Goal: Task Accomplishment & Management: Complete application form

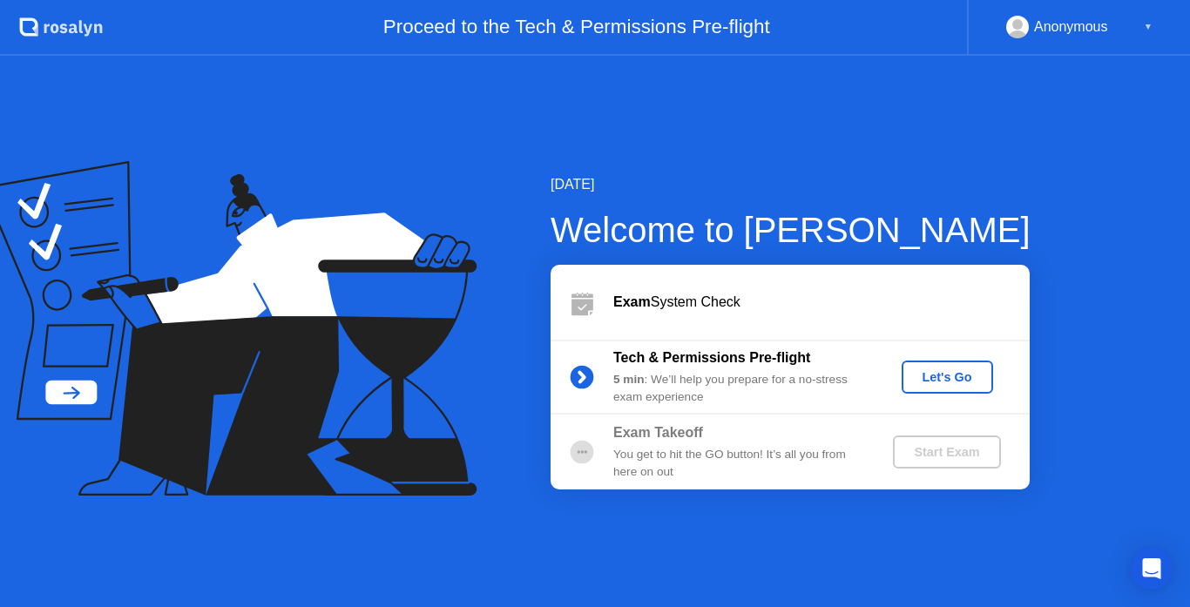
click at [749, 89] on div "[DATE] Welcome to [PERSON_NAME] Exam System Check Tech & Permissions Pre-flight…" at bounding box center [595, 332] width 1190 height 552
click at [947, 379] on div "Let's Go" at bounding box center [948, 377] width 78 height 14
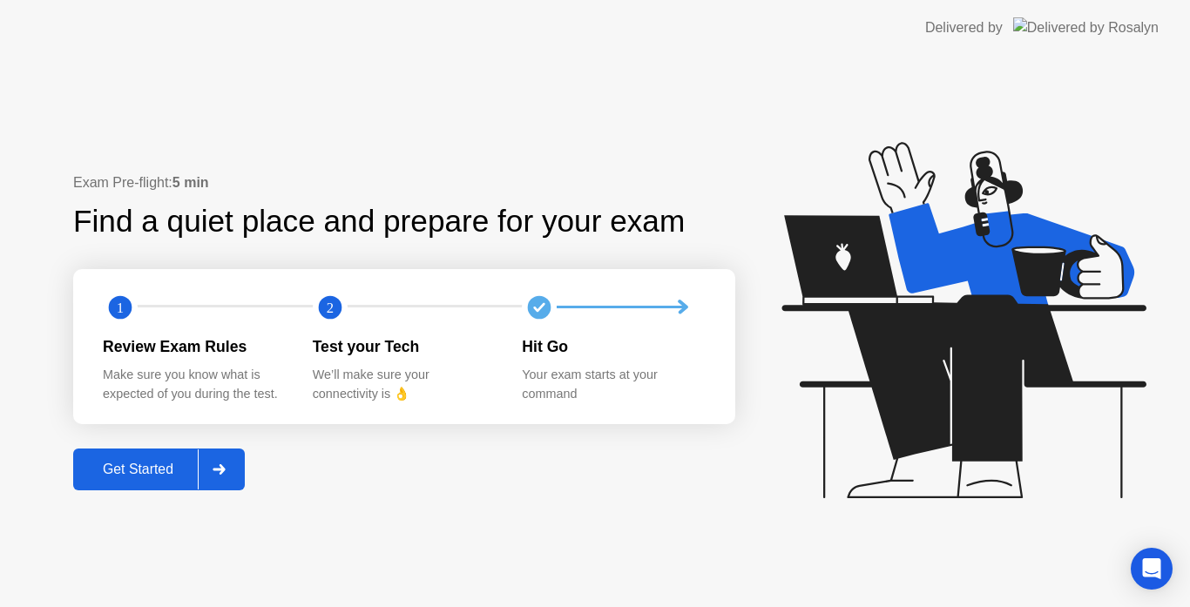
click at [148, 464] on div "Get Started" at bounding box center [137, 470] width 119 height 16
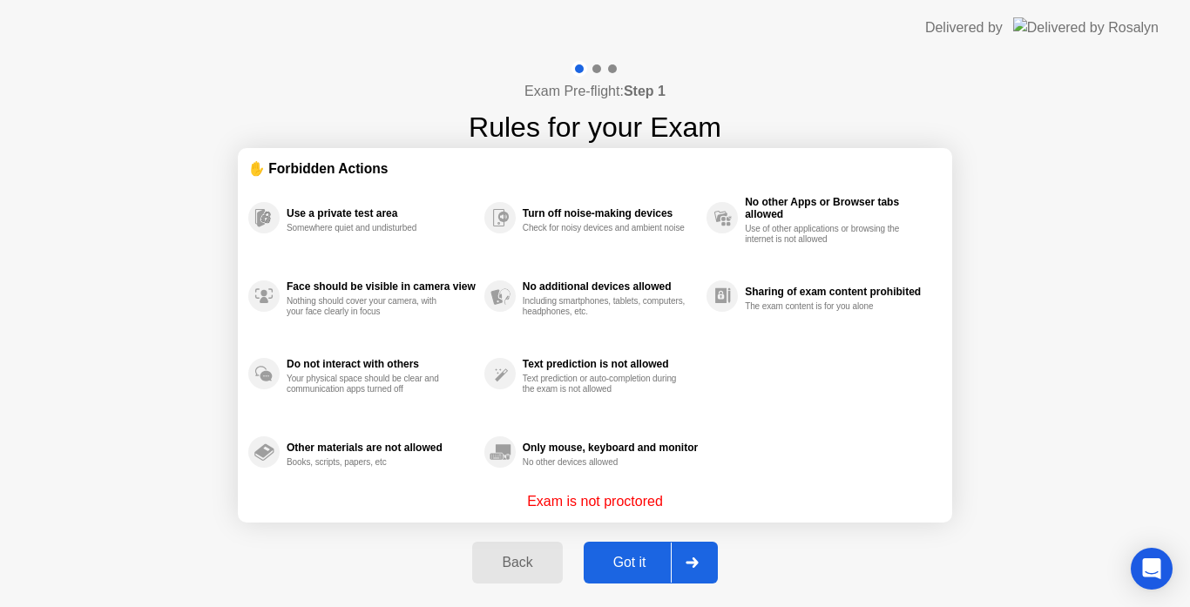
click at [635, 559] on div "Got it" at bounding box center [630, 563] width 82 height 16
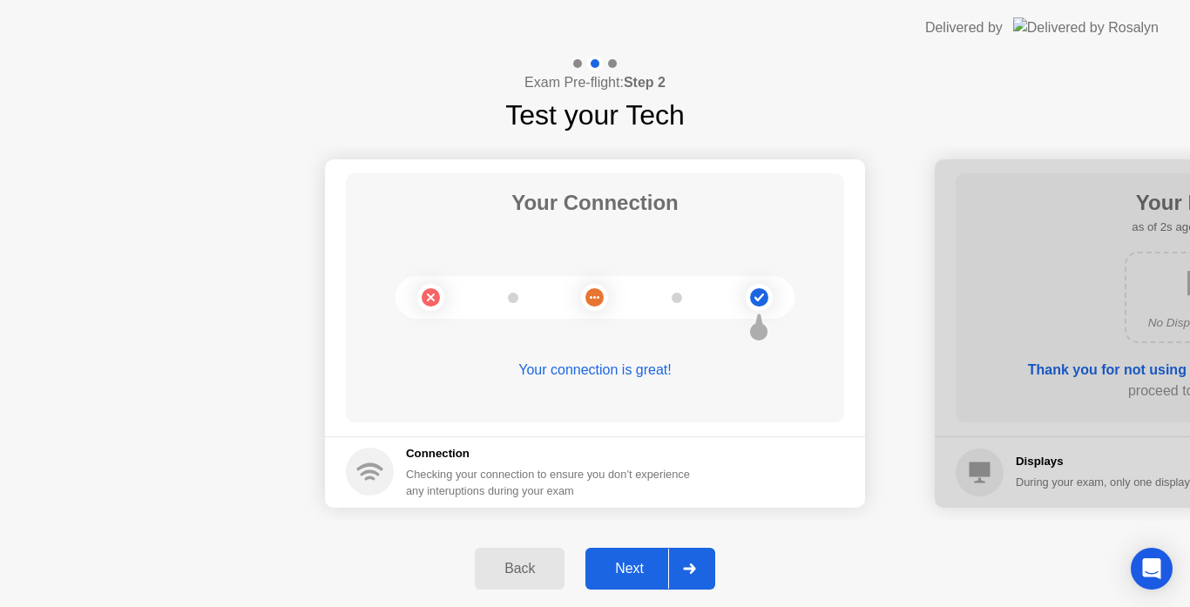
click at [624, 557] on button "Next" at bounding box center [651, 569] width 130 height 42
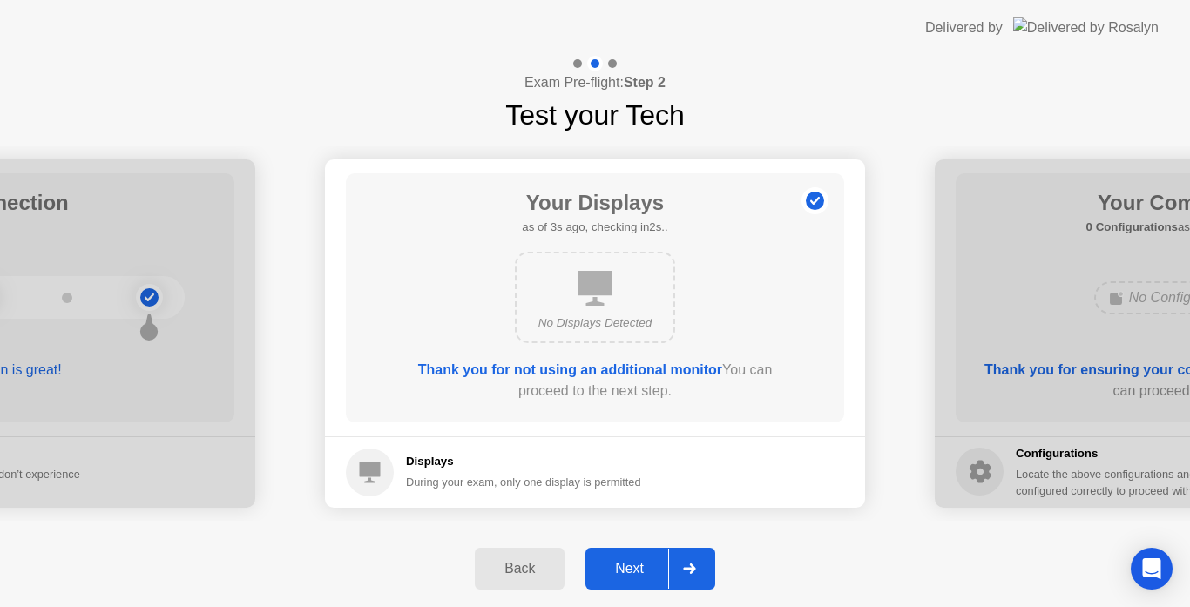
click at [640, 563] on div "Next" at bounding box center [630, 569] width 78 height 16
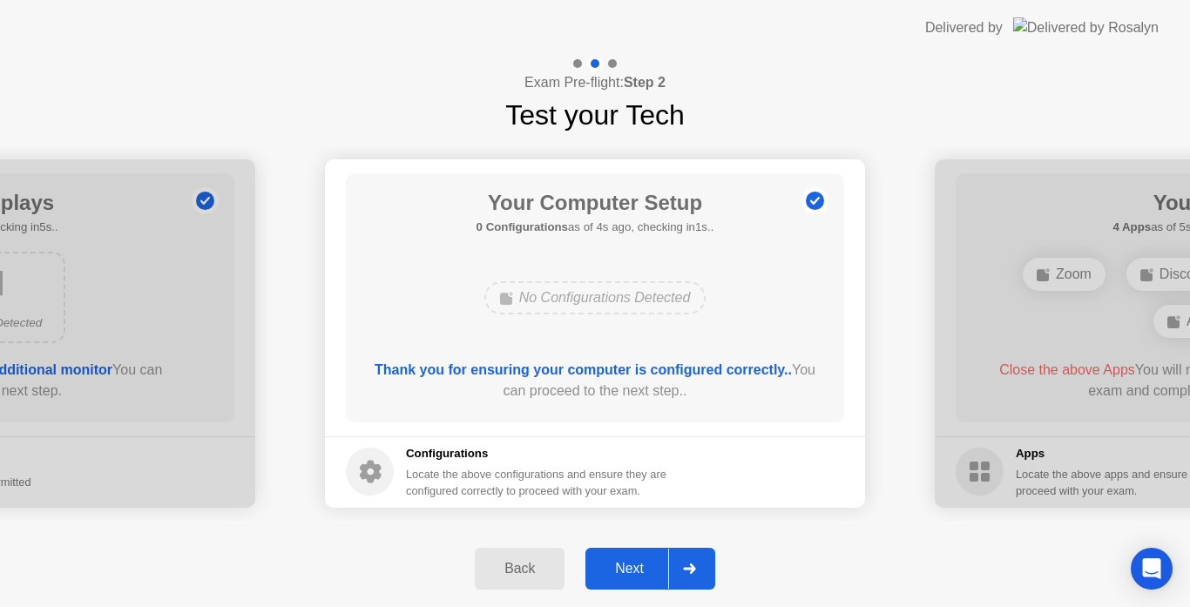
click at [640, 563] on div "Next" at bounding box center [630, 569] width 78 height 16
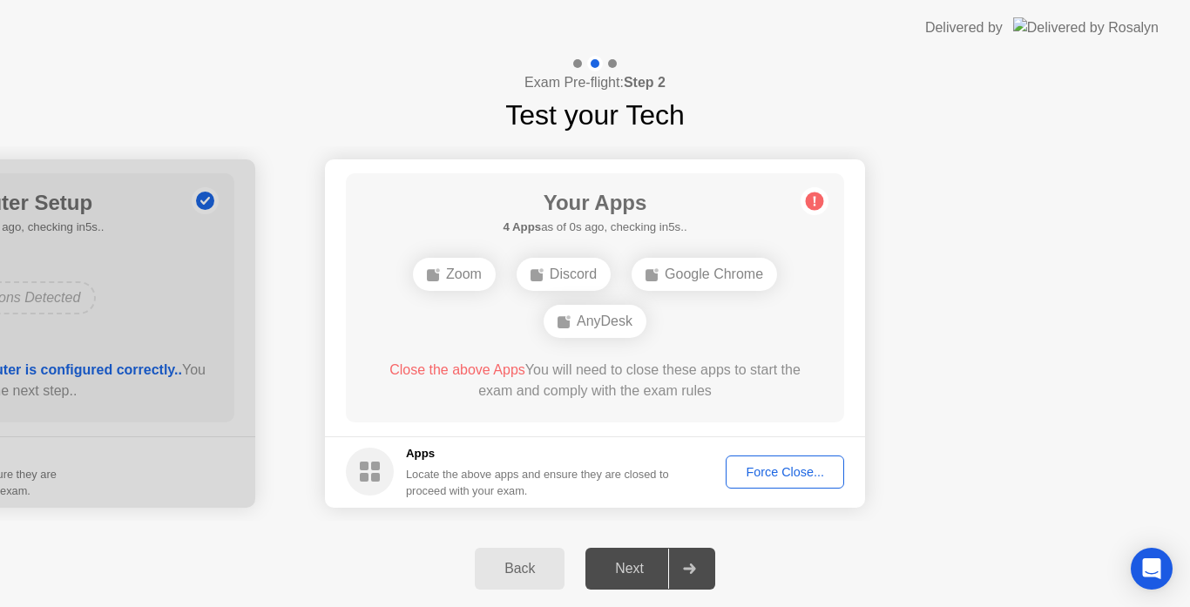
click at [760, 465] on div "Force Close..." at bounding box center [785, 472] width 106 height 14
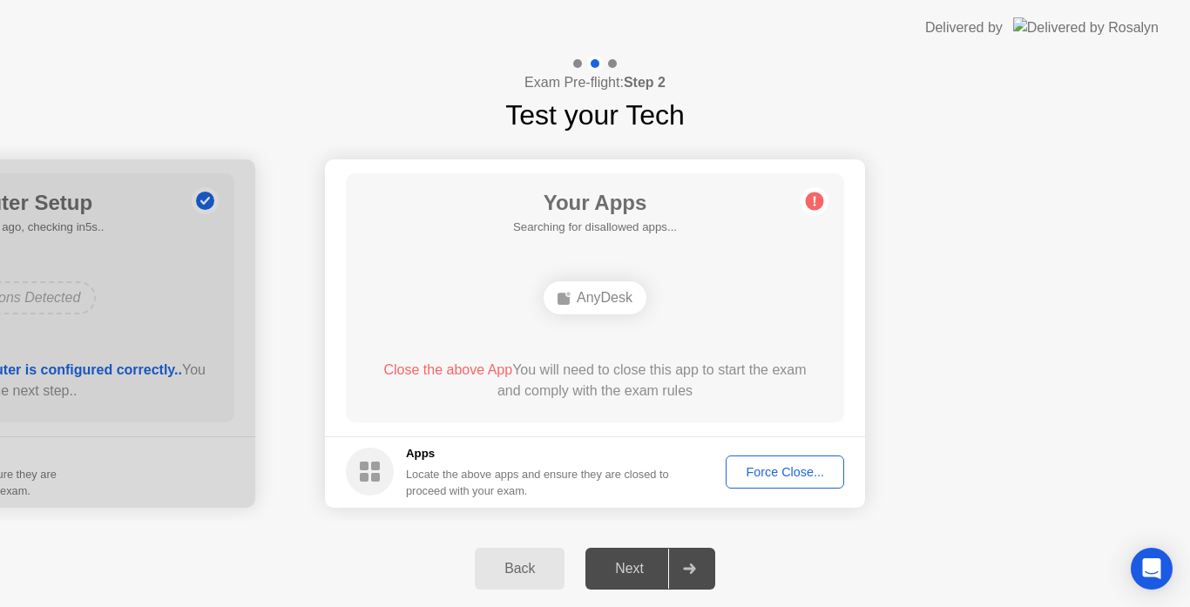
click at [773, 465] on div "Force Close..." at bounding box center [785, 472] width 106 height 14
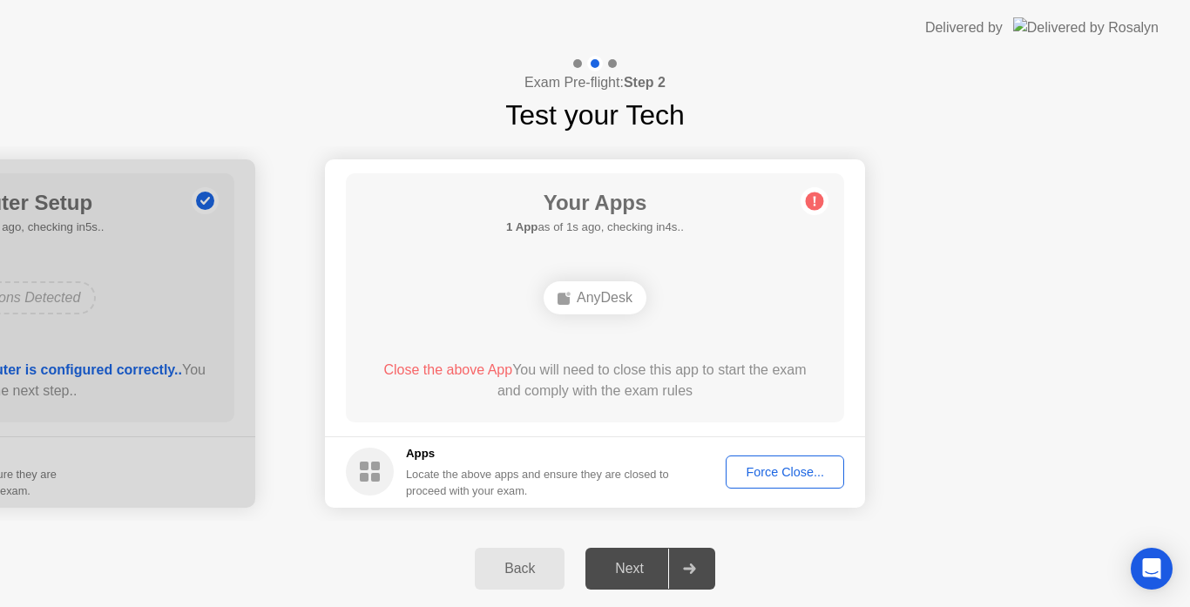
click at [327, 283] on main "Your Apps 1 App as of 1s ago, checking in4s.. AnyDesk Close the above App You w…" at bounding box center [595, 297] width 540 height 277
click at [524, 561] on div "Back" at bounding box center [519, 569] width 79 height 16
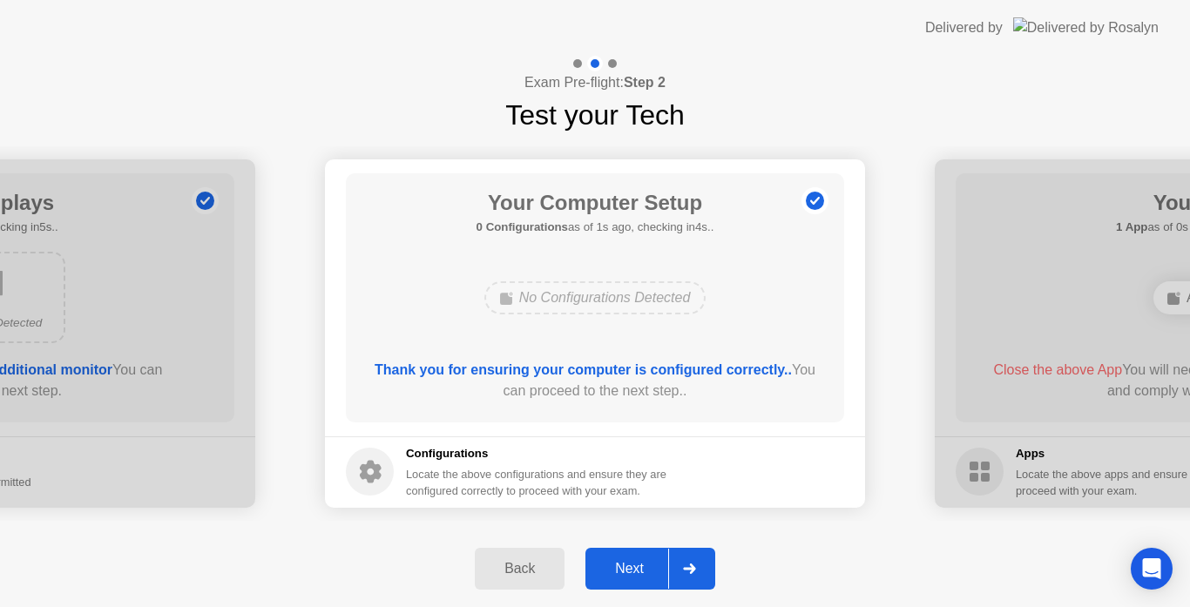
click at [637, 561] on div "Next" at bounding box center [630, 569] width 78 height 16
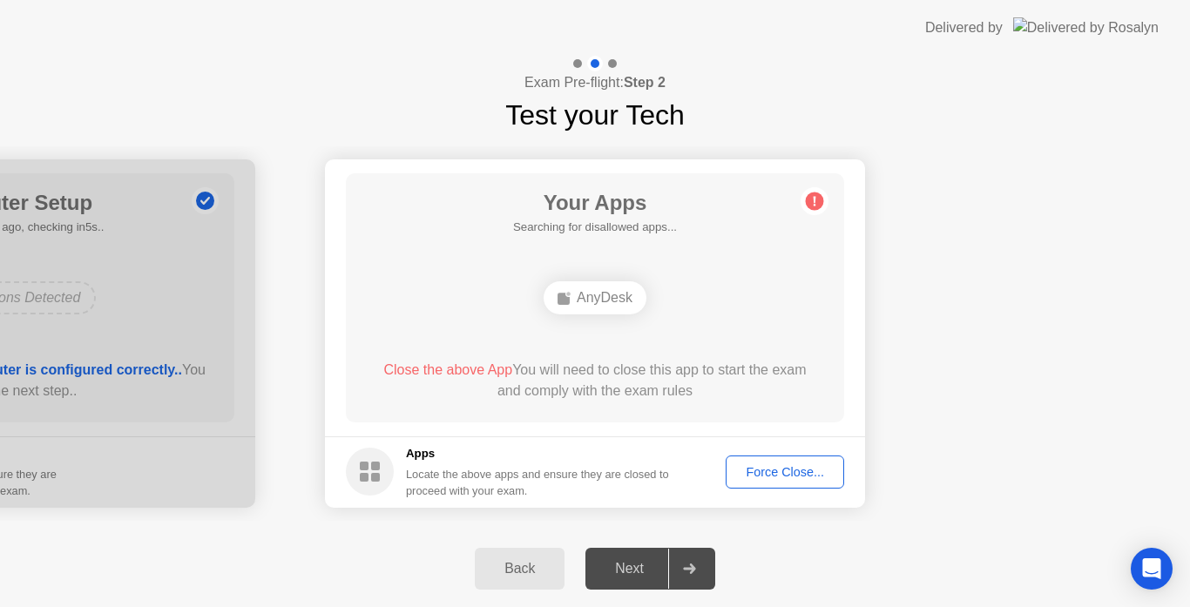
click at [766, 473] on div "Force Close..." at bounding box center [785, 472] width 106 height 14
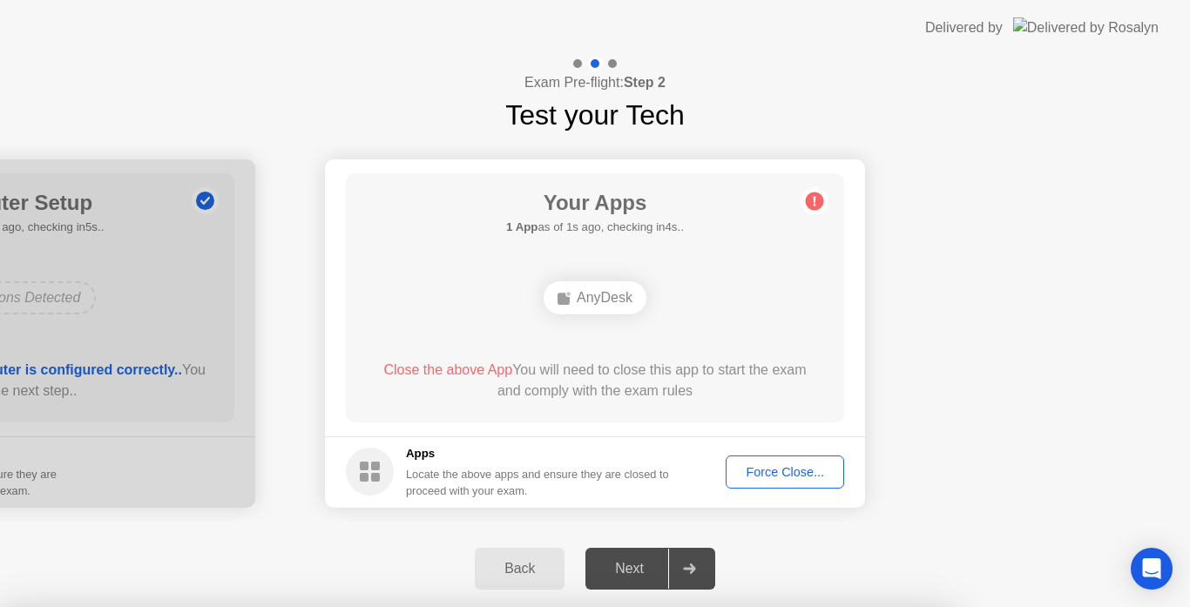
click at [905, 607] on div at bounding box center [595, 607] width 1190 height 0
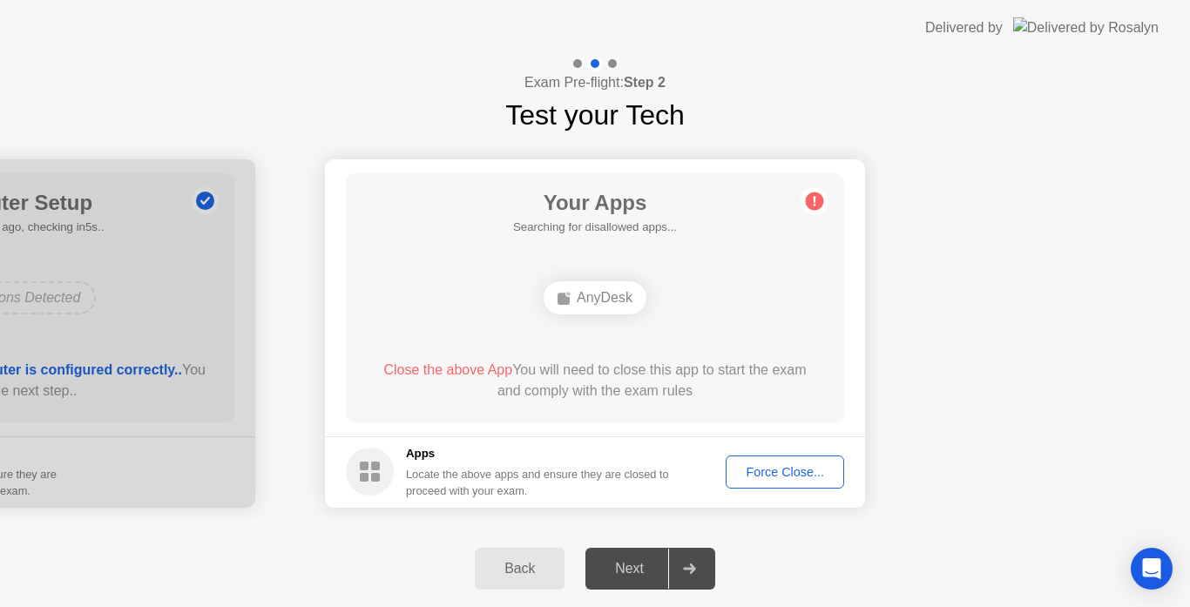
click at [604, 298] on div "AnyDesk" at bounding box center [595, 297] width 103 height 33
click at [757, 478] on div "Force Close..." at bounding box center [785, 472] width 106 height 14
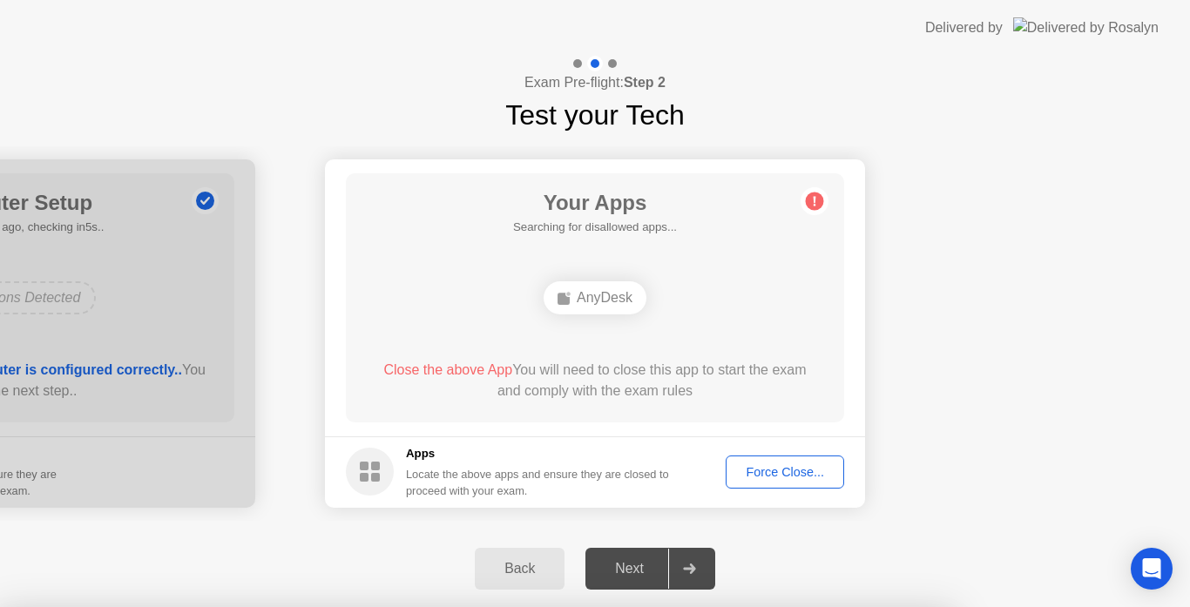
drag, startPoint x: 336, startPoint y: 569, endPoint x: 385, endPoint y: 515, distance: 72.8
click at [336, 607] on div at bounding box center [595, 607] width 1190 height 0
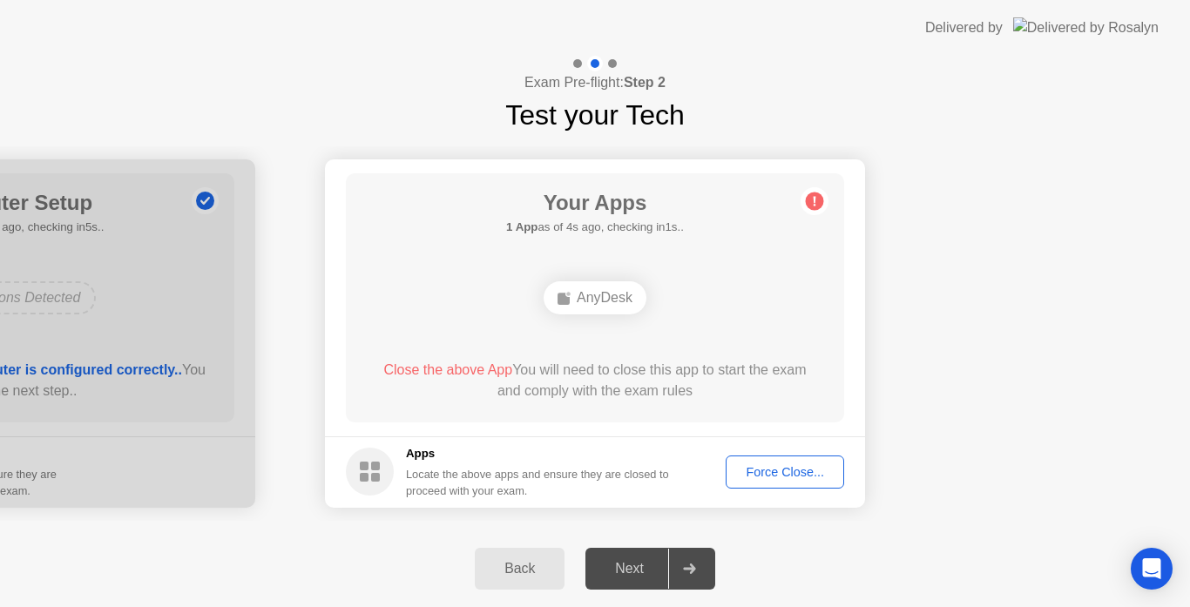
click at [498, 561] on div "Back" at bounding box center [519, 569] width 79 height 16
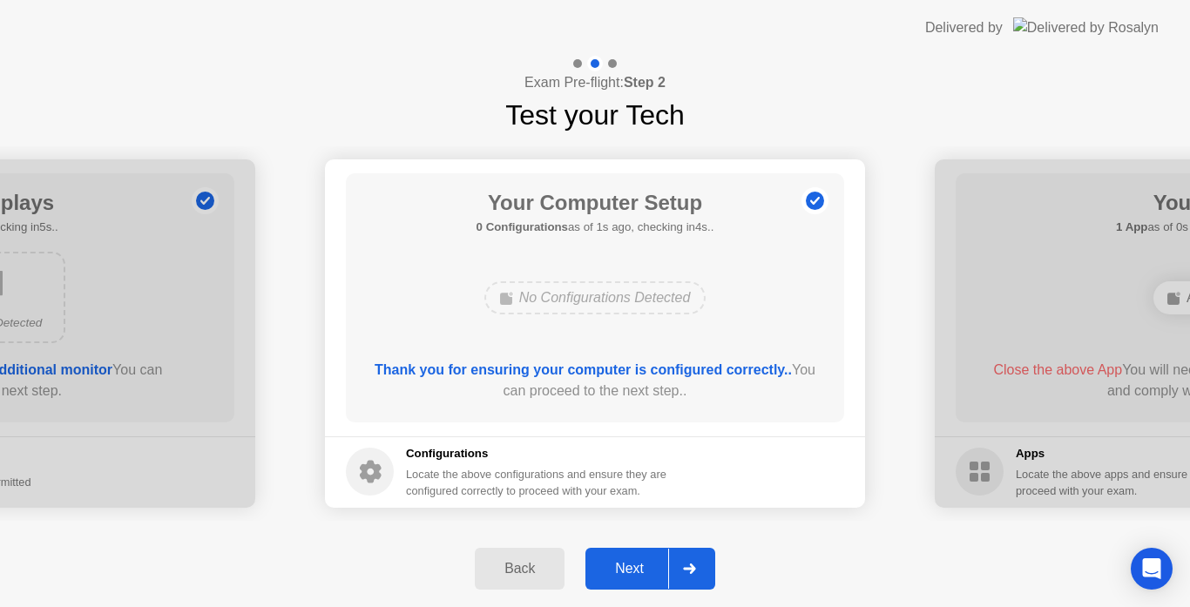
click at [631, 566] on div "Next" at bounding box center [630, 569] width 78 height 16
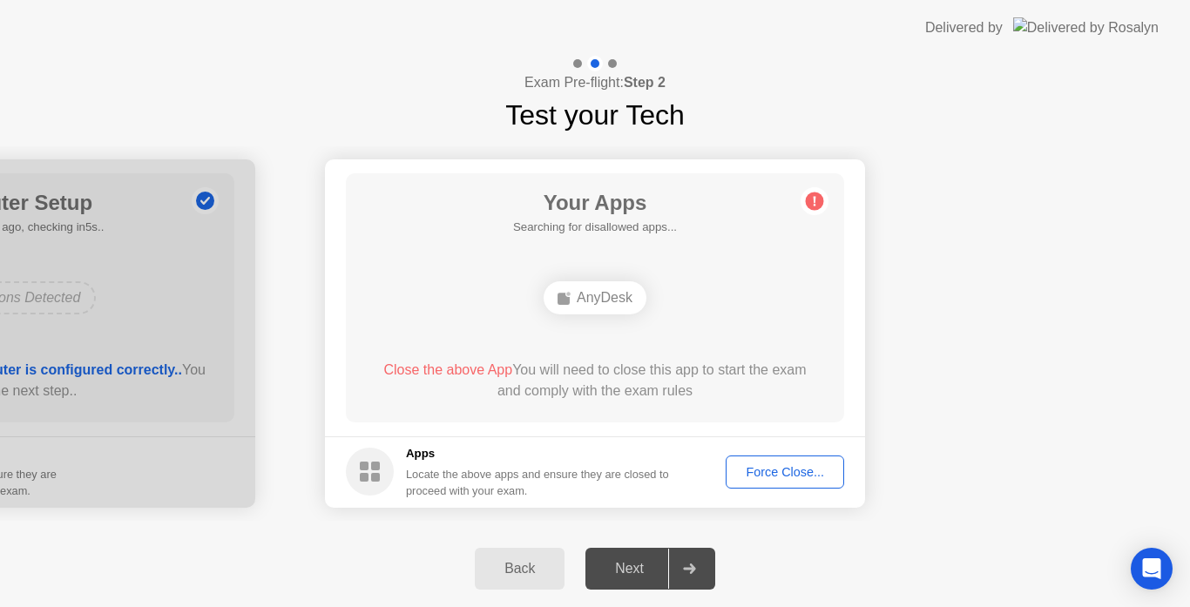
click at [534, 566] on div "Back" at bounding box center [519, 569] width 79 height 16
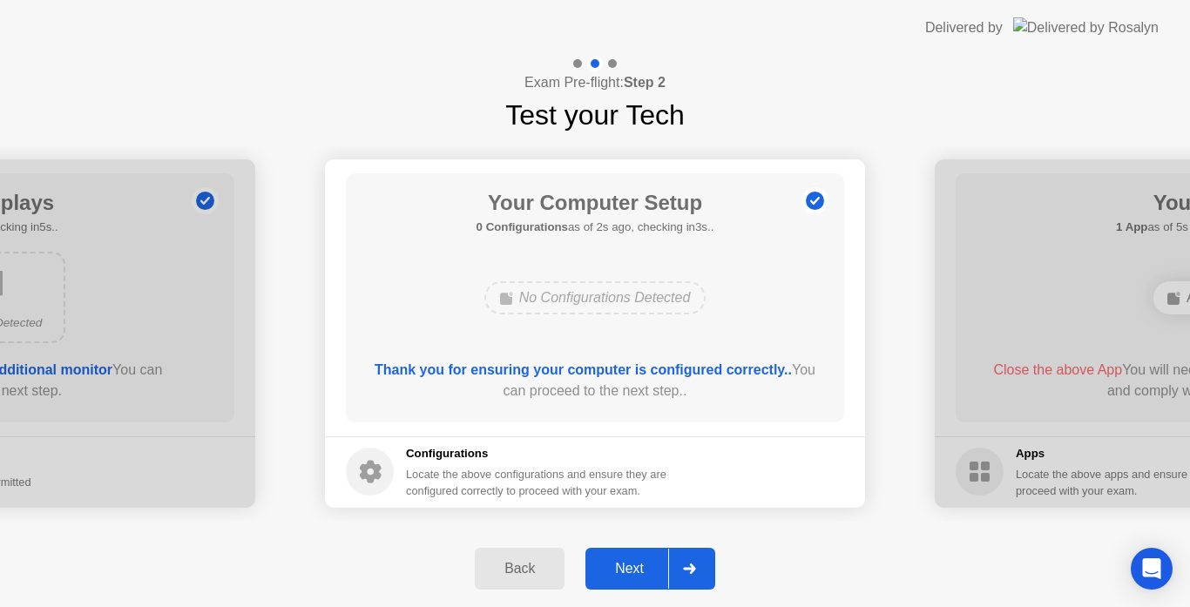
click at [609, 563] on div "Next" at bounding box center [630, 569] width 78 height 16
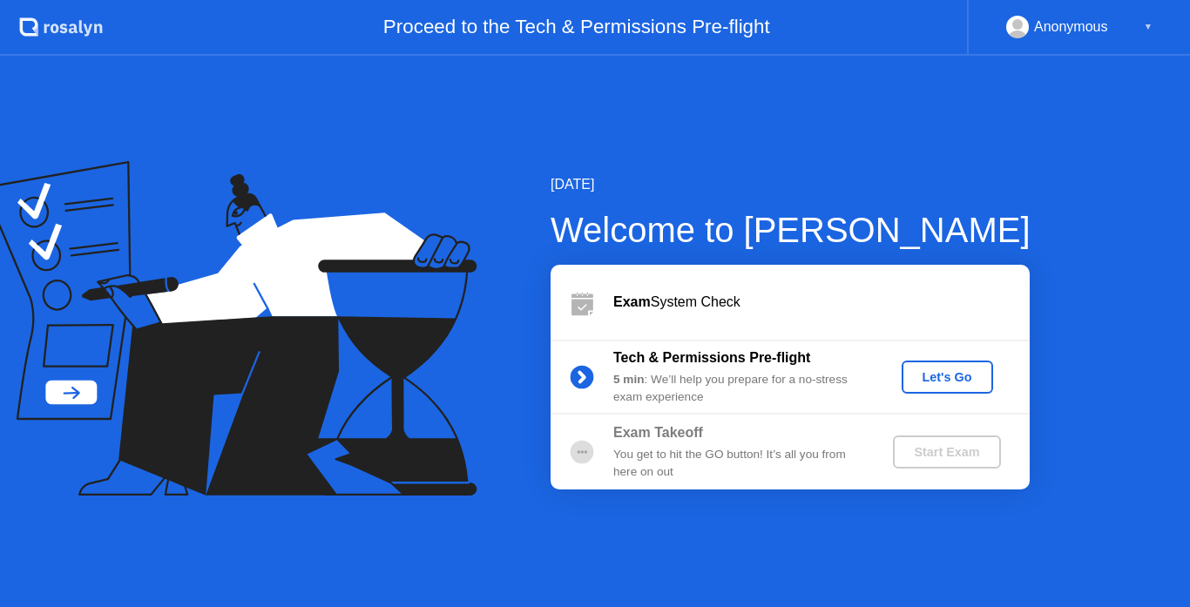
click at [946, 370] on div "Let's Go" at bounding box center [948, 377] width 78 height 14
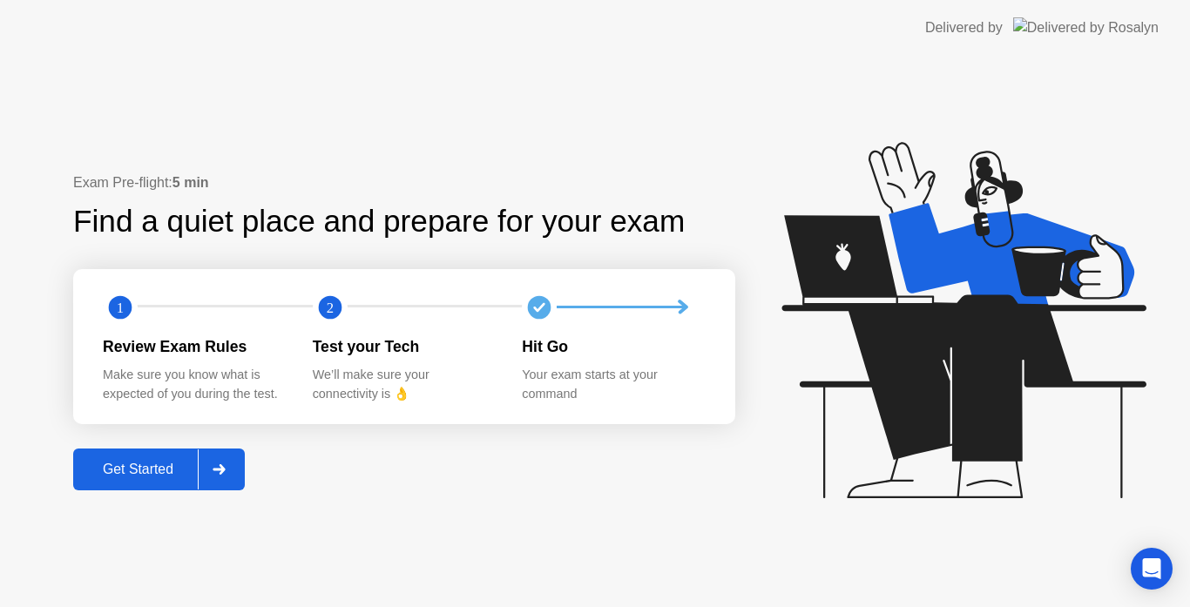
click at [153, 470] on div "Get Started" at bounding box center [137, 470] width 119 height 16
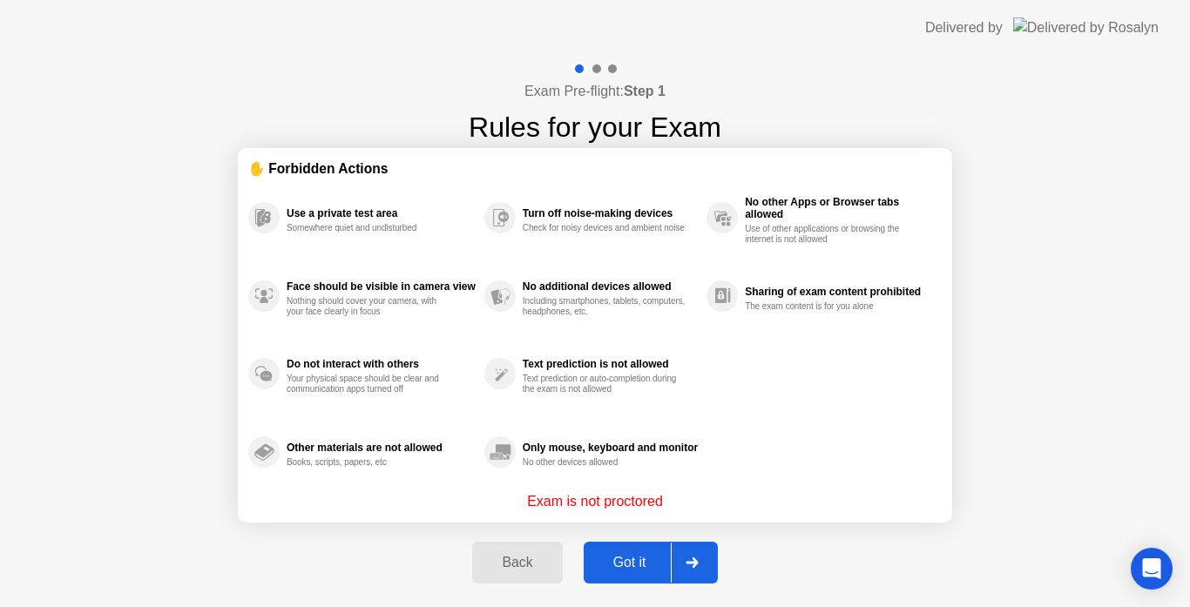
click at [628, 557] on div "Got it" at bounding box center [630, 563] width 82 height 16
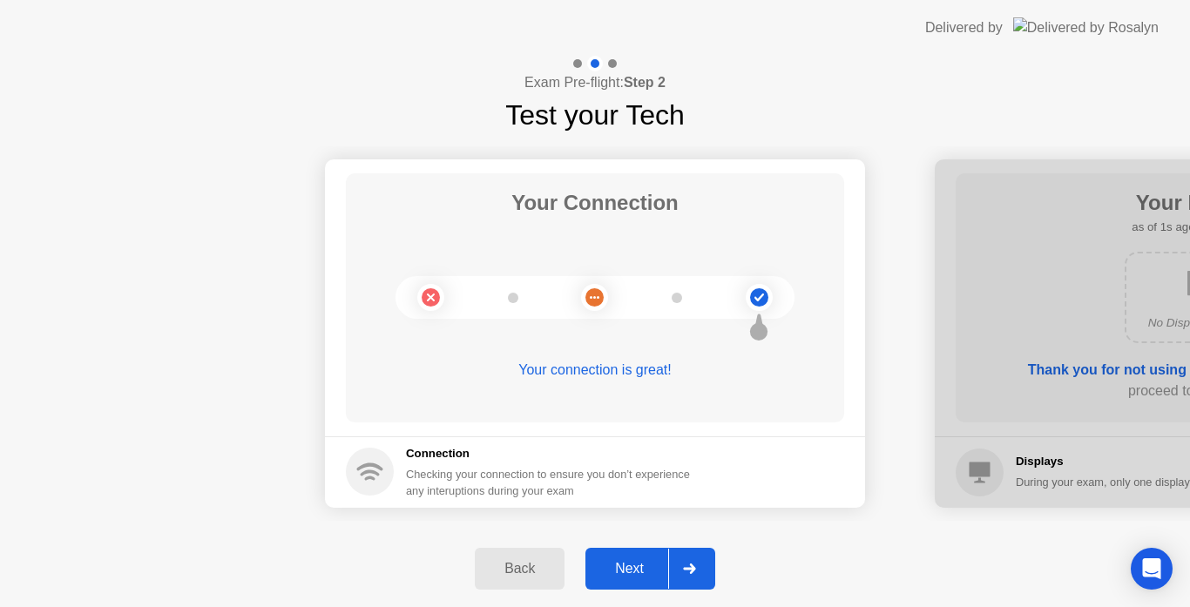
click at [628, 557] on button "Next" at bounding box center [651, 569] width 130 height 42
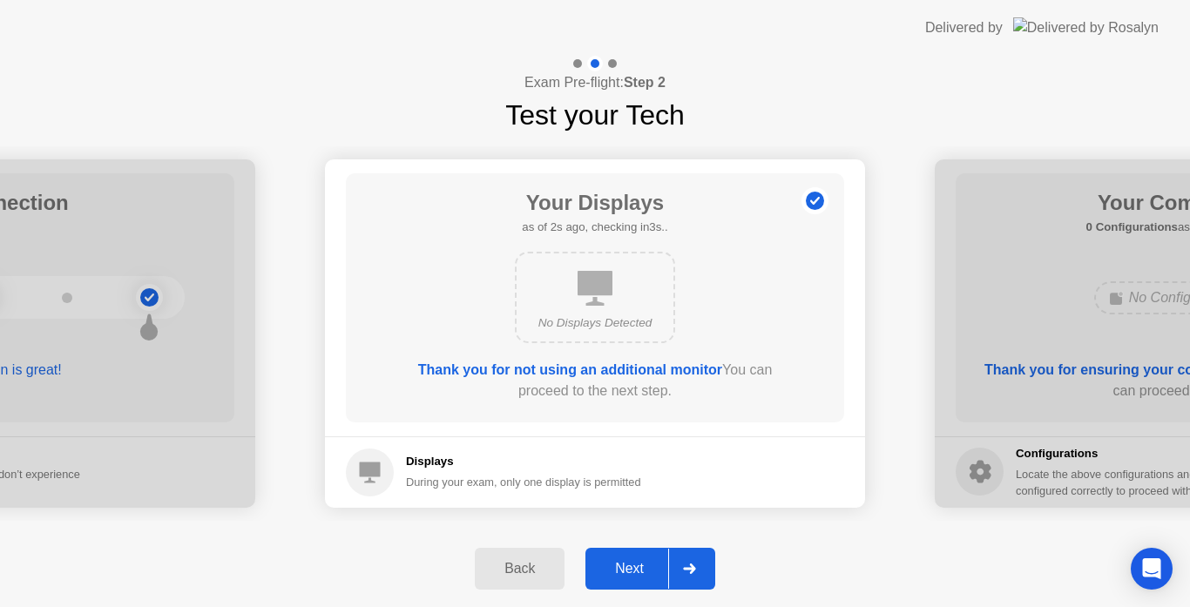
click at [628, 557] on button "Next" at bounding box center [651, 569] width 130 height 42
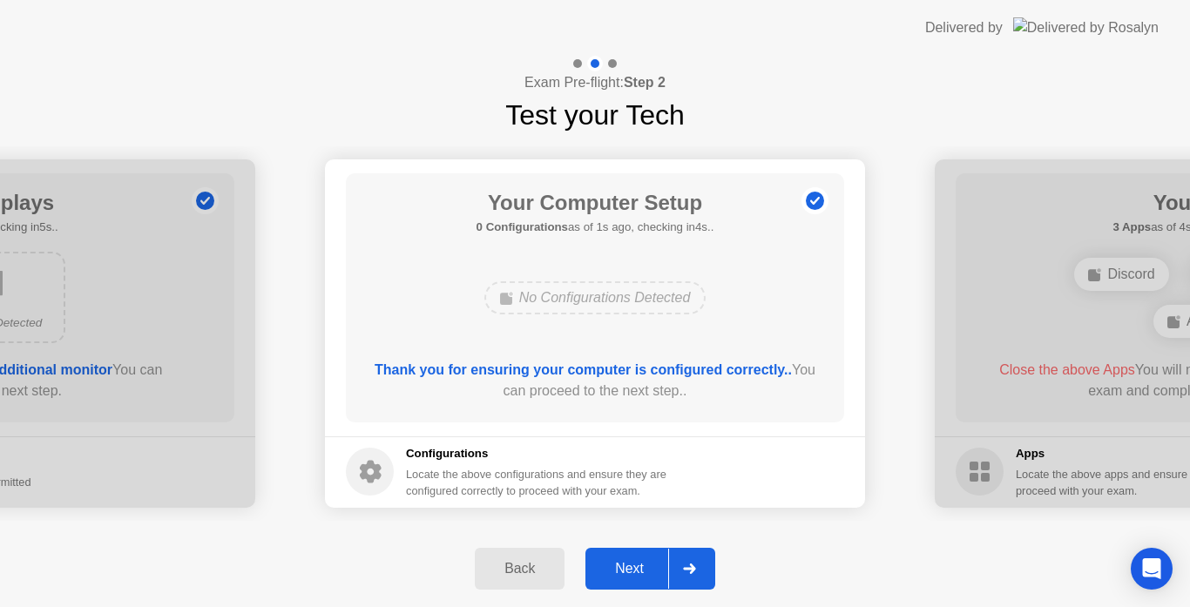
click at [628, 557] on button "Next" at bounding box center [651, 569] width 130 height 42
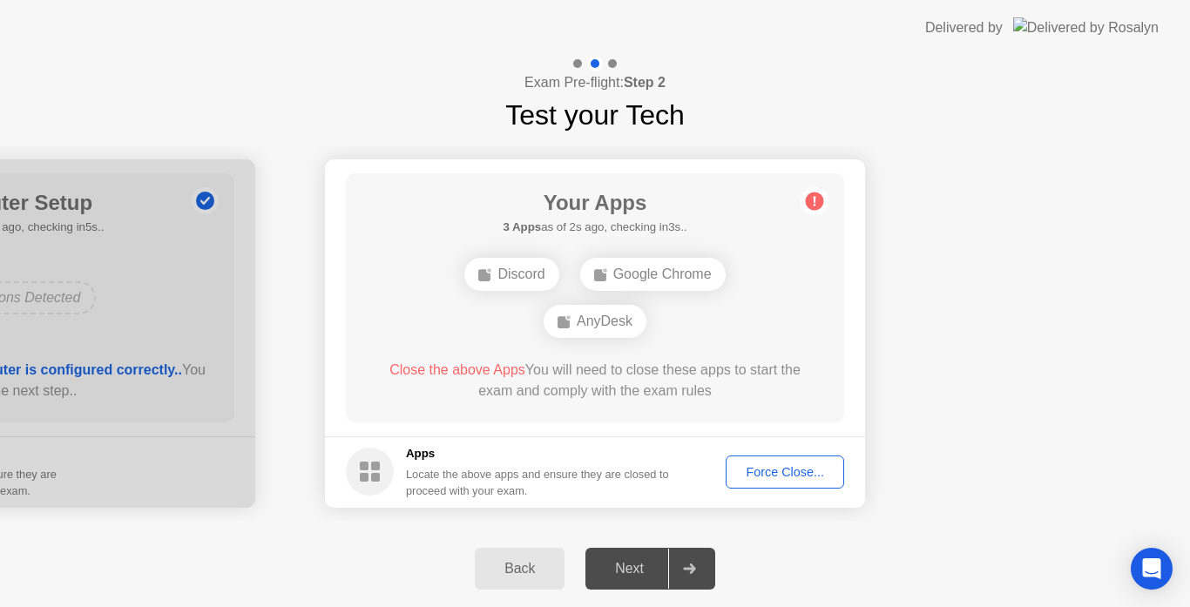
click at [781, 466] on div "Force Close..." at bounding box center [785, 472] width 106 height 14
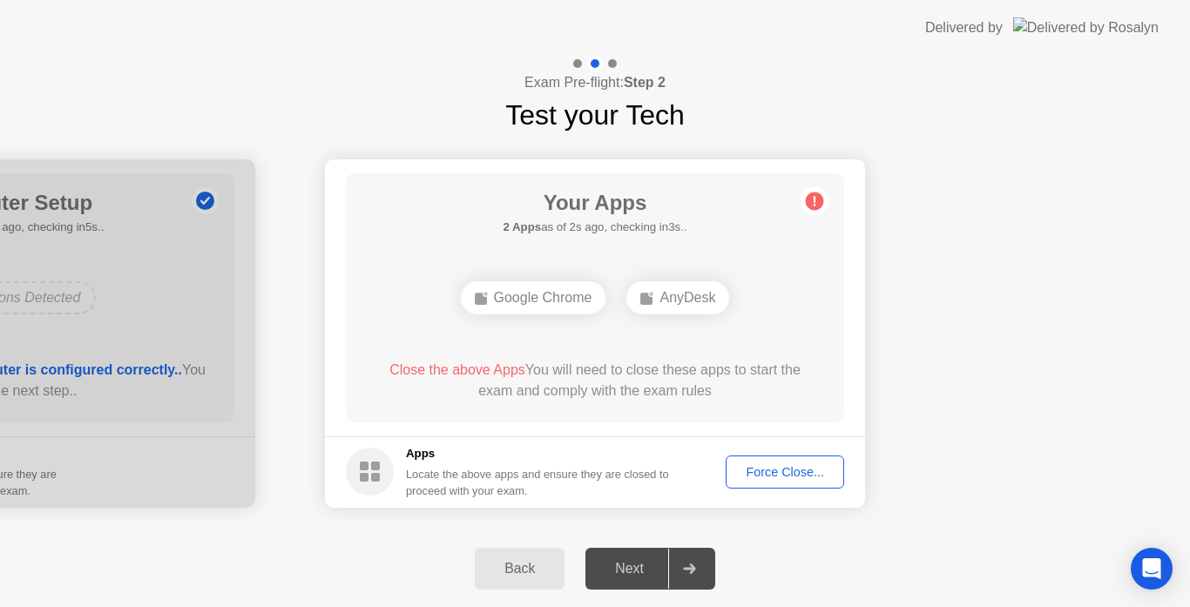
click at [776, 466] on div "Force Close..." at bounding box center [785, 472] width 106 height 14
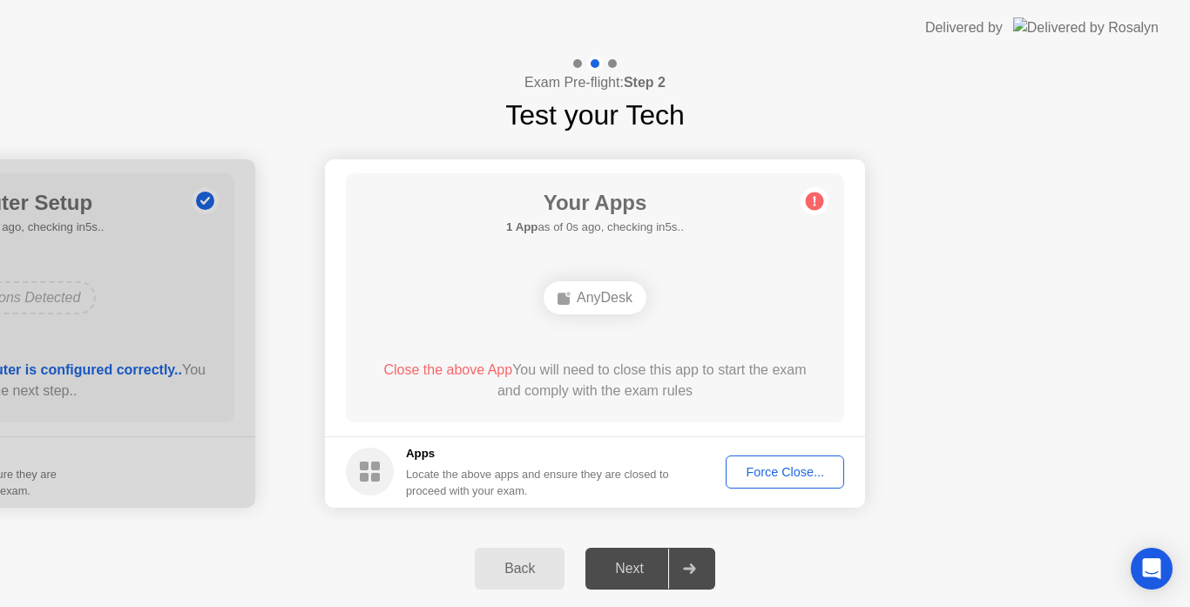
click at [769, 475] on div "Force Close..." at bounding box center [785, 472] width 106 height 14
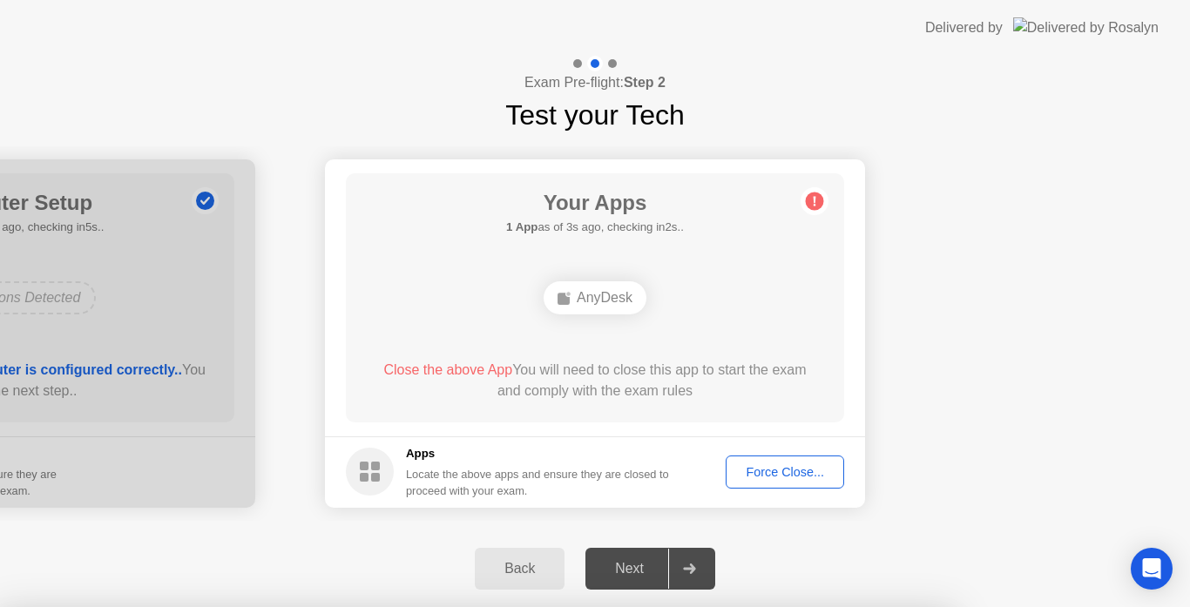
click at [973, 607] on div at bounding box center [595, 607] width 1190 height 0
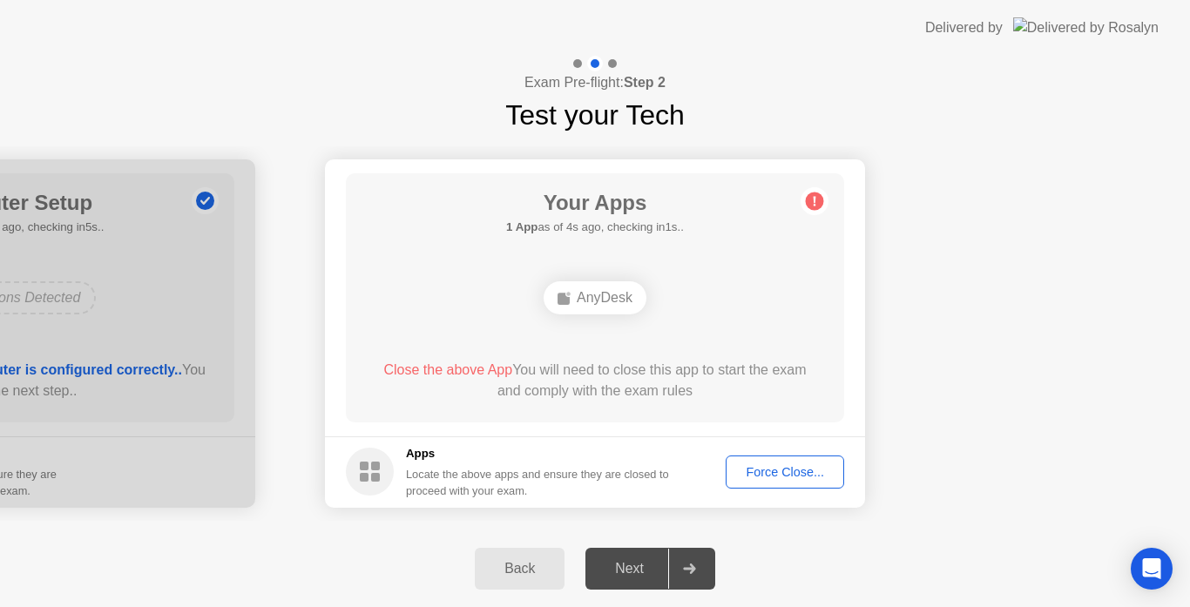
click at [797, 457] on button "Force Close..." at bounding box center [785, 472] width 119 height 33
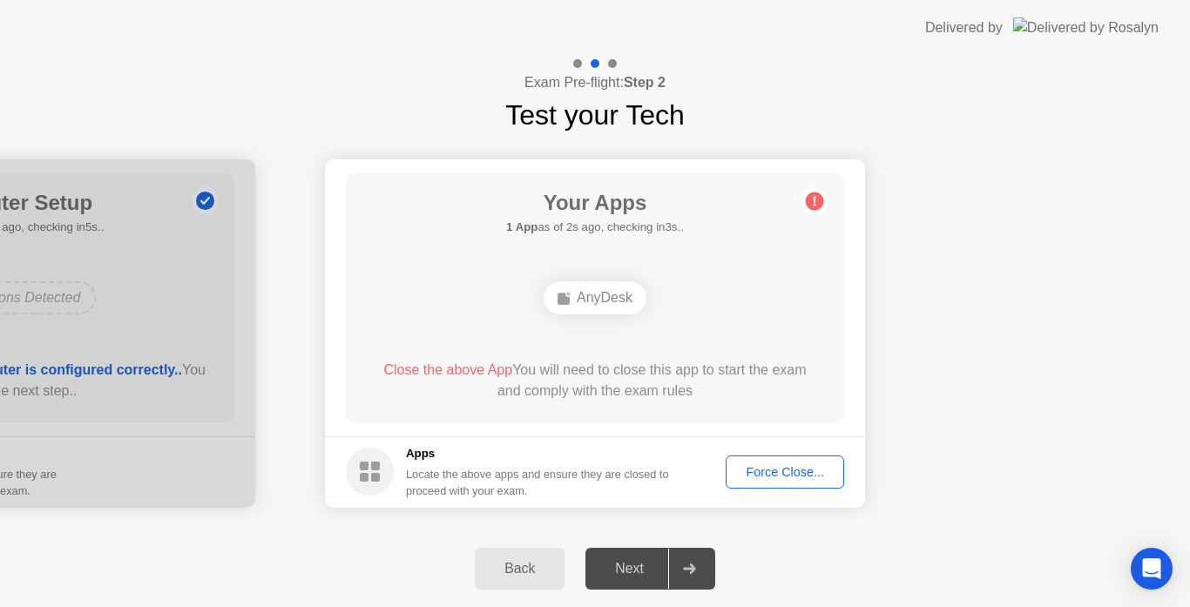
click at [776, 469] on div "Force Close..." at bounding box center [785, 472] width 106 height 14
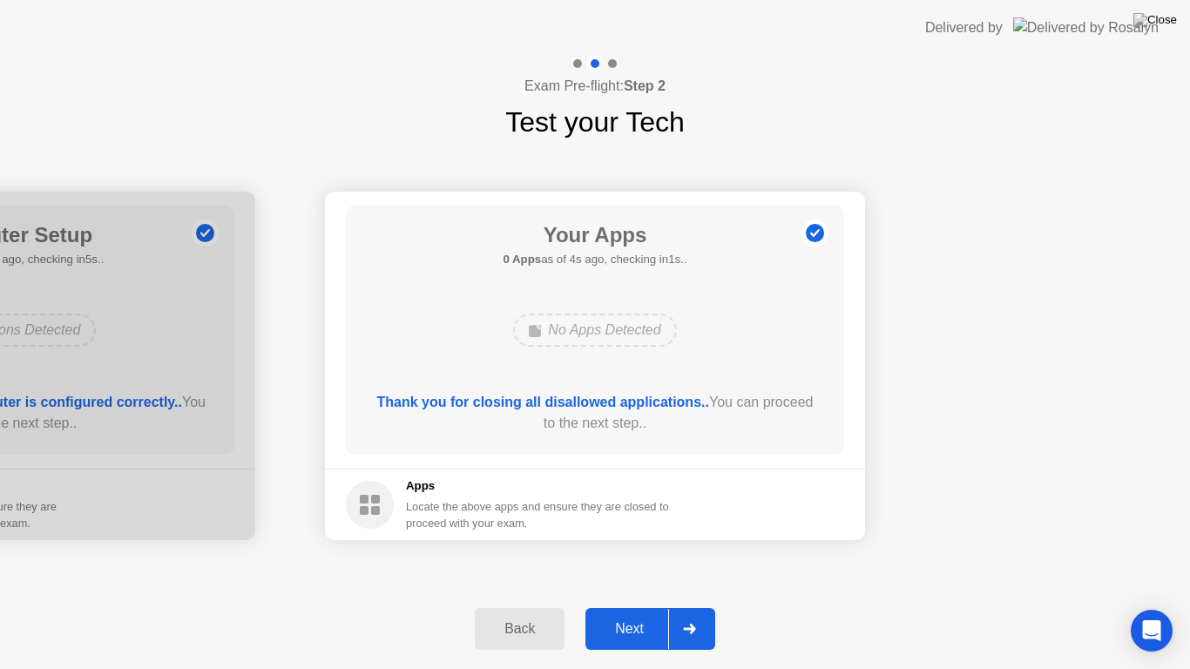
click at [637, 607] on button "Next" at bounding box center [651, 629] width 130 height 42
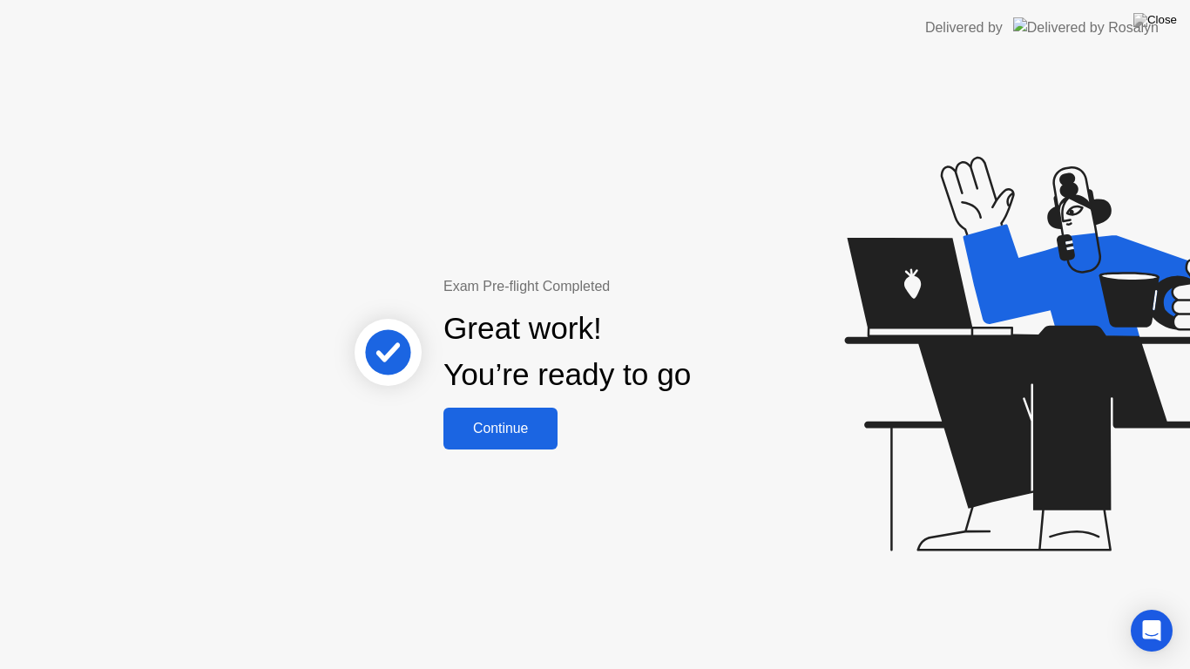
click at [518, 424] on div "Continue" at bounding box center [501, 429] width 104 height 16
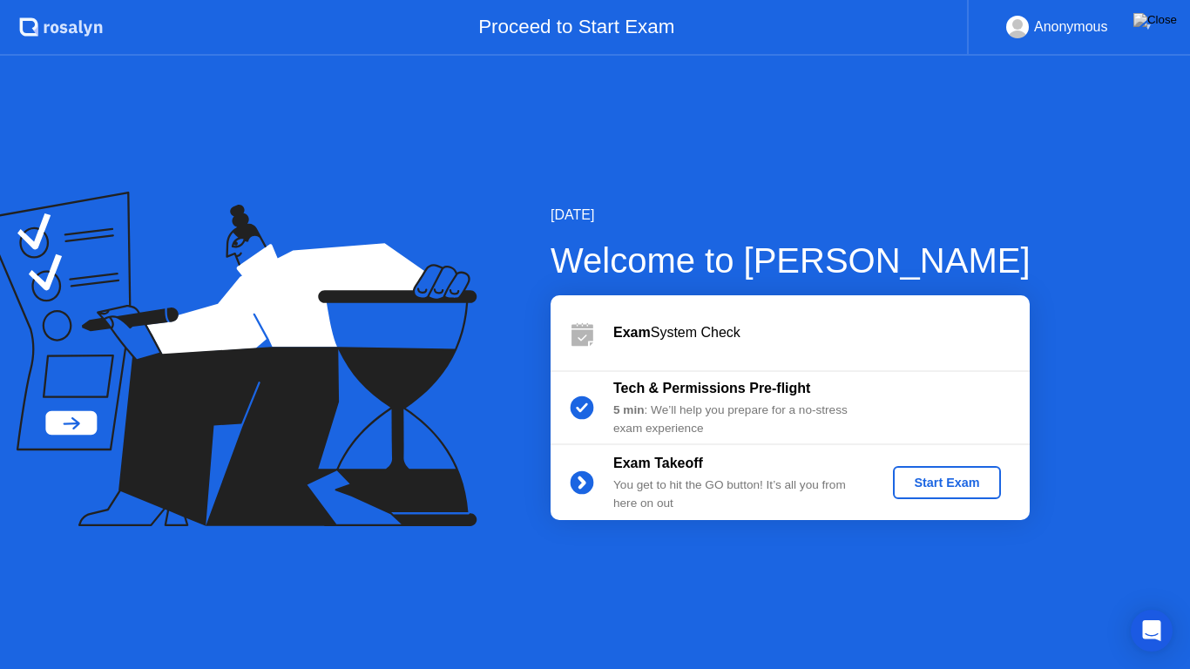
click at [946, 488] on div "Start Exam" at bounding box center [946, 483] width 93 height 14
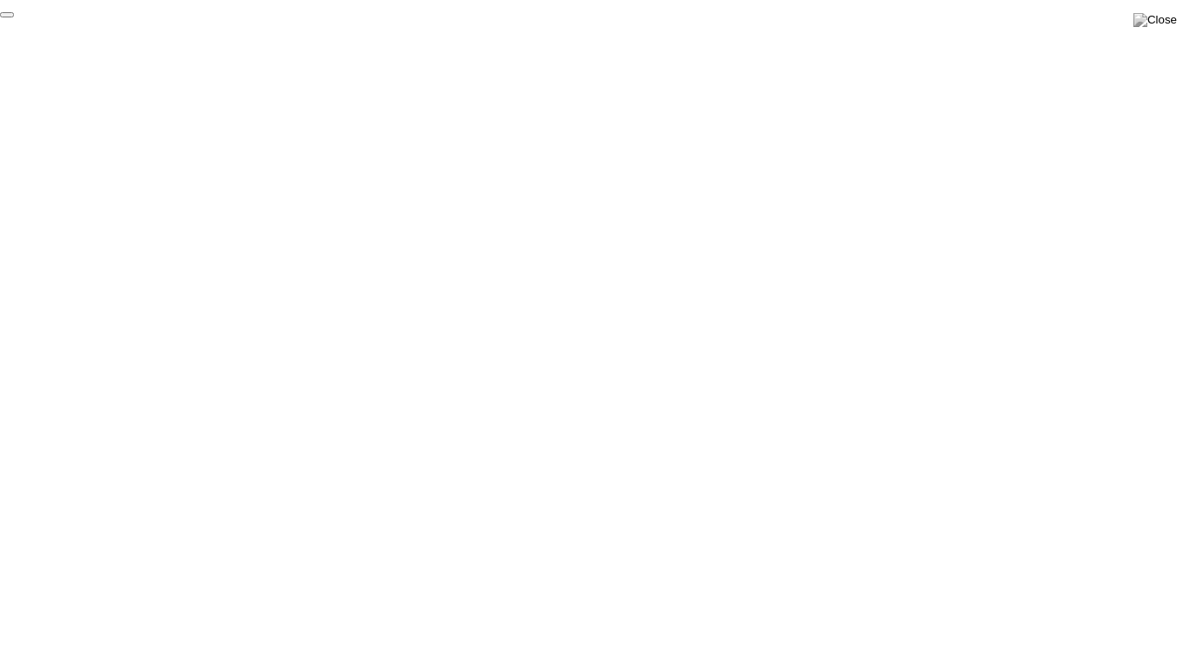
click div "End Proctoring Session"
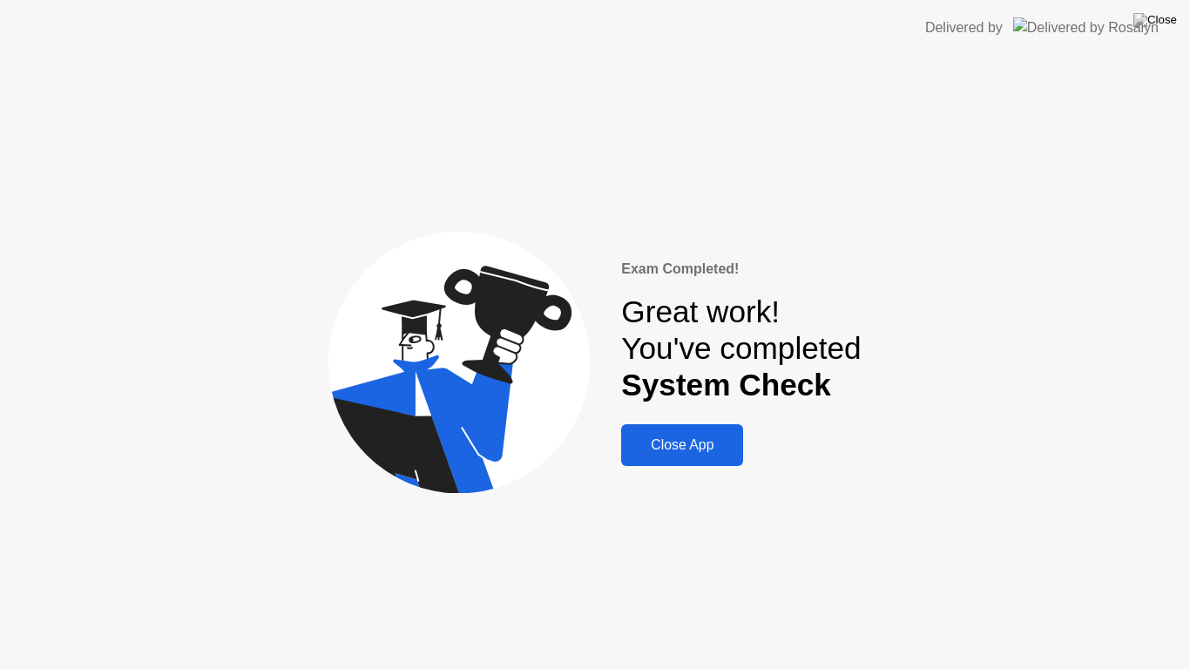
click at [704, 438] on div "Close App" at bounding box center [683, 445] width 112 height 16
